Goal: Information Seeking & Learning: Learn about a topic

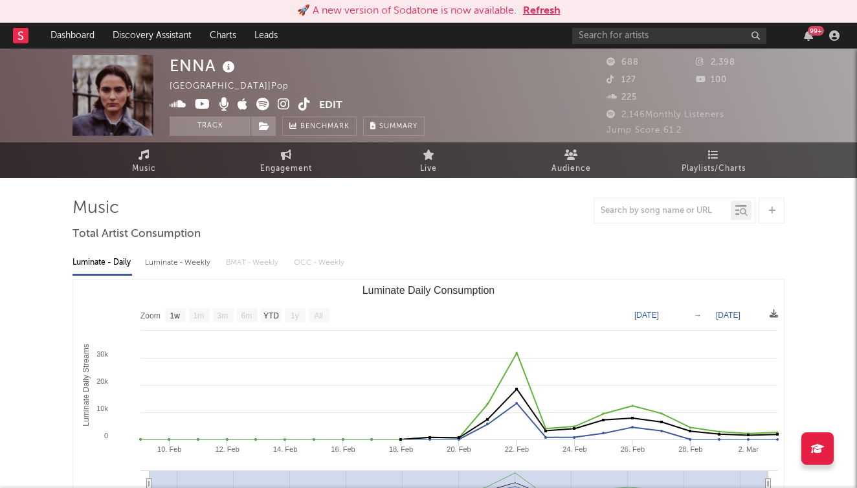
select select "1w"
click at [30, 42] on div at bounding box center [27, 36] width 28 height 26
click at [548, 10] on button "Refresh" at bounding box center [542, 11] width 38 height 16
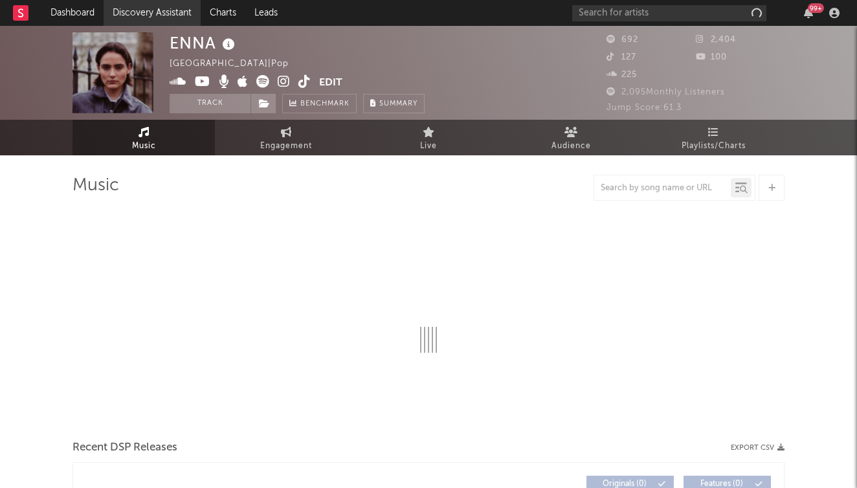
select select "1w"
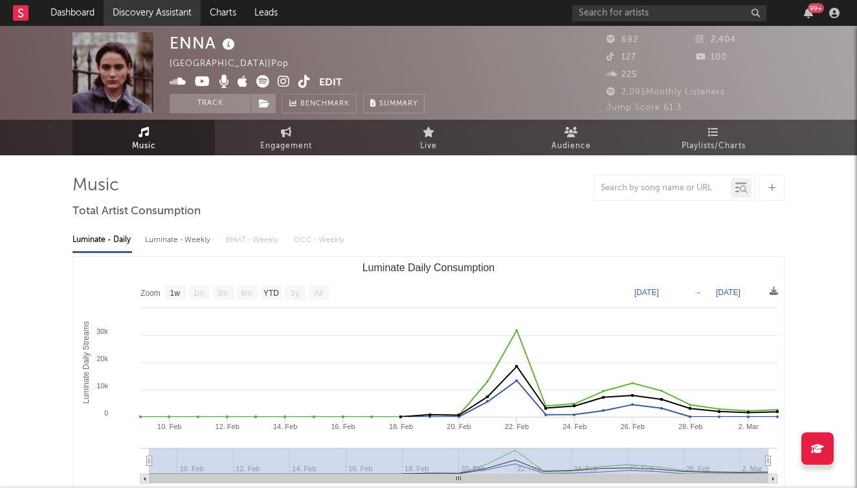
click at [129, 12] on link "Discovery Assistant" at bounding box center [152, 13] width 97 height 26
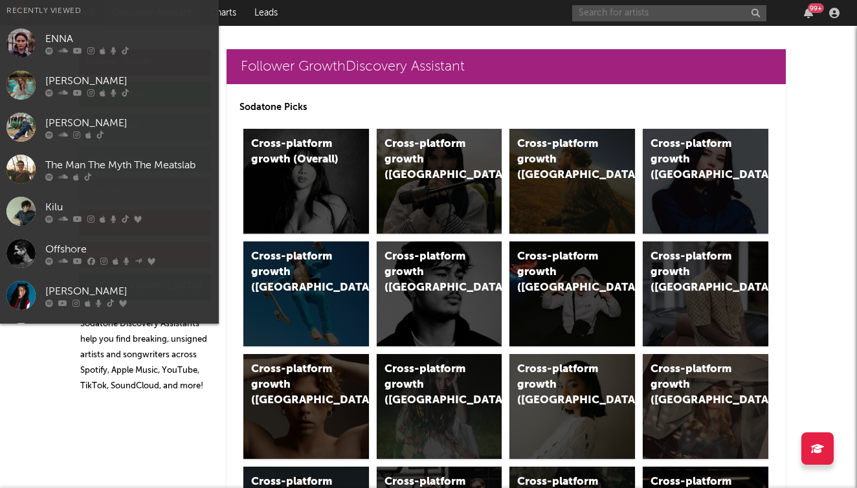
click at [665, 19] on input "text" at bounding box center [669, 13] width 194 height 16
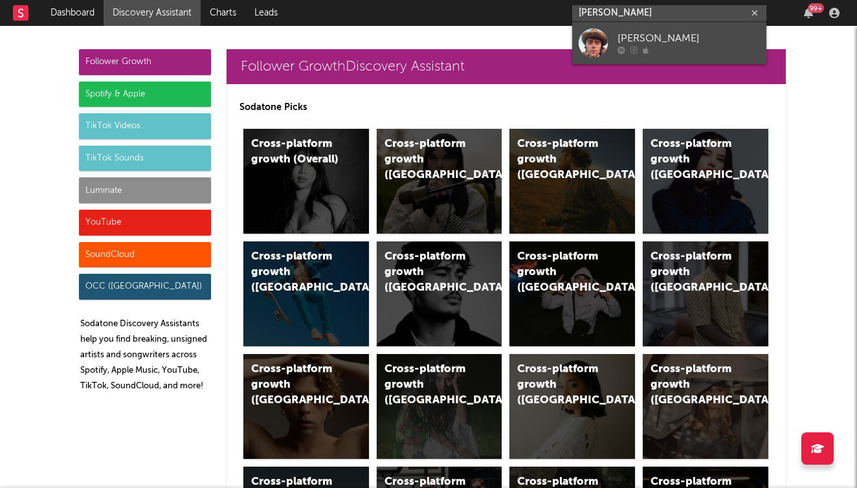
type input "Tommy rodger"
click at [654, 41] on div "Tommy Rodger" at bounding box center [688, 39] width 142 height 16
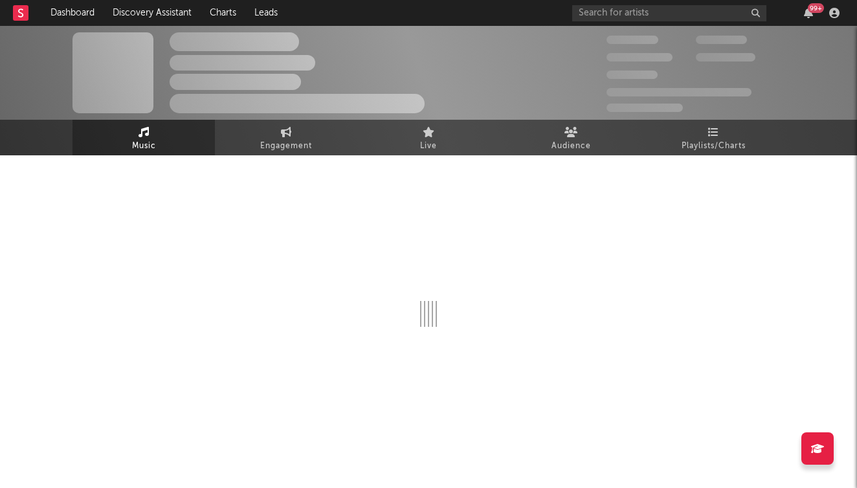
select select "1w"
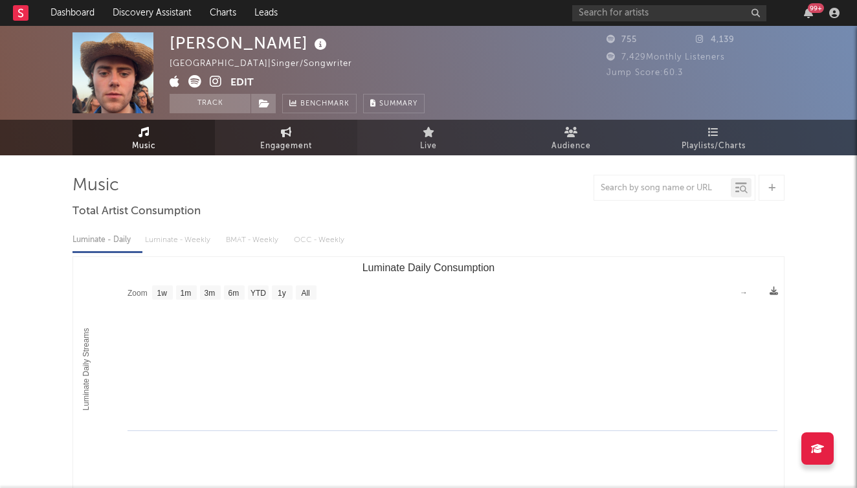
click at [317, 137] on link "Engagement" at bounding box center [286, 138] width 142 height 36
select select "1w"
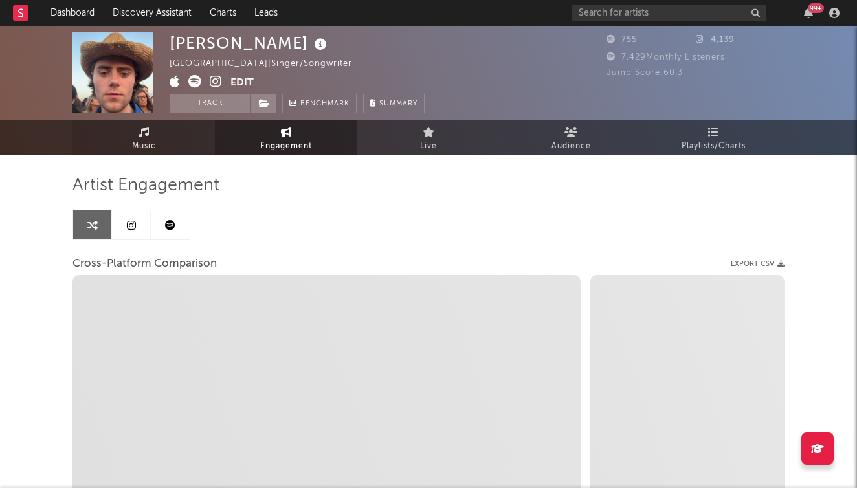
click at [149, 139] on span "Music" at bounding box center [144, 146] width 24 height 16
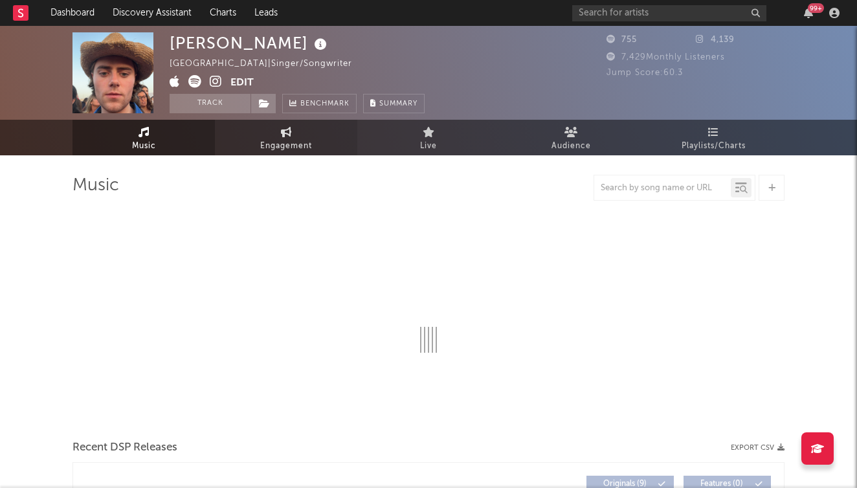
select select "1w"
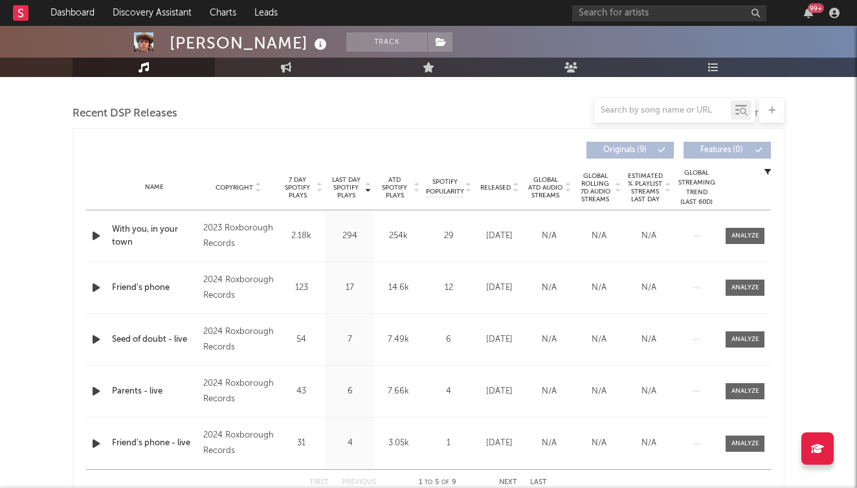
scroll to position [437, 0]
click at [747, 234] on div at bounding box center [745, 235] width 28 height 10
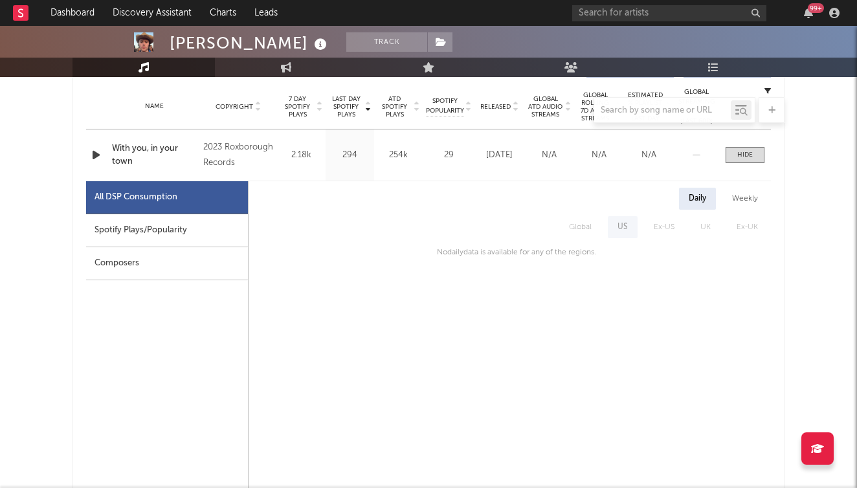
scroll to position [525, 0]
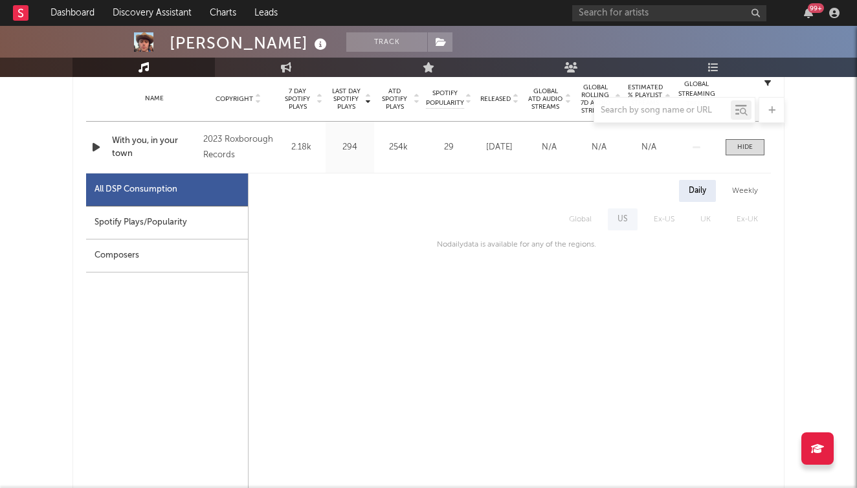
click at [751, 193] on div "Weekly" at bounding box center [744, 191] width 45 height 22
select select "6m"
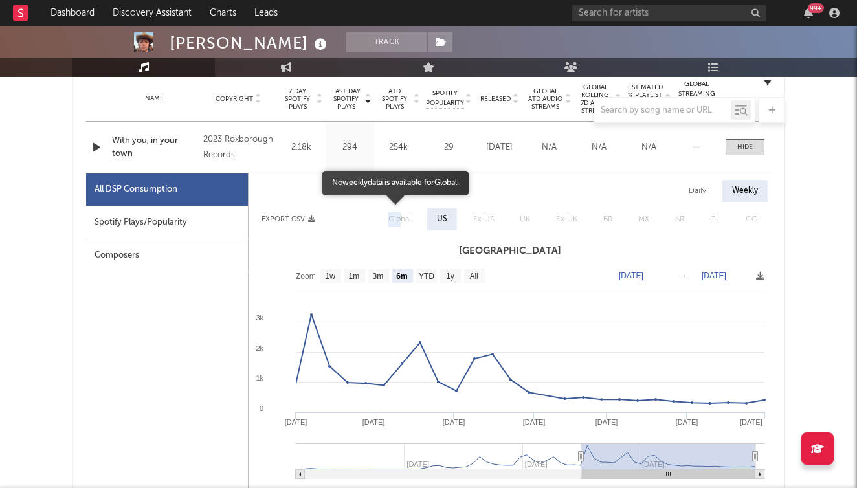
click at [401, 212] on span "Global" at bounding box center [399, 219] width 49 height 22
click at [403, 218] on span "Global" at bounding box center [399, 219] width 49 height 22
